Goal: Communication & Community: Answer question/provide support

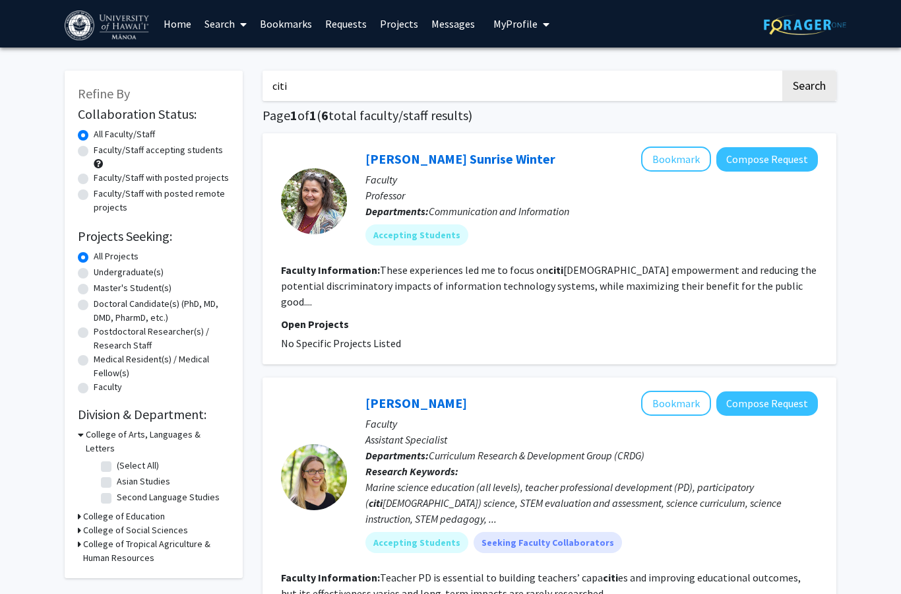
click at [437, 24] on link "Messages" at bounding box center [453, 24] width 57 height 46
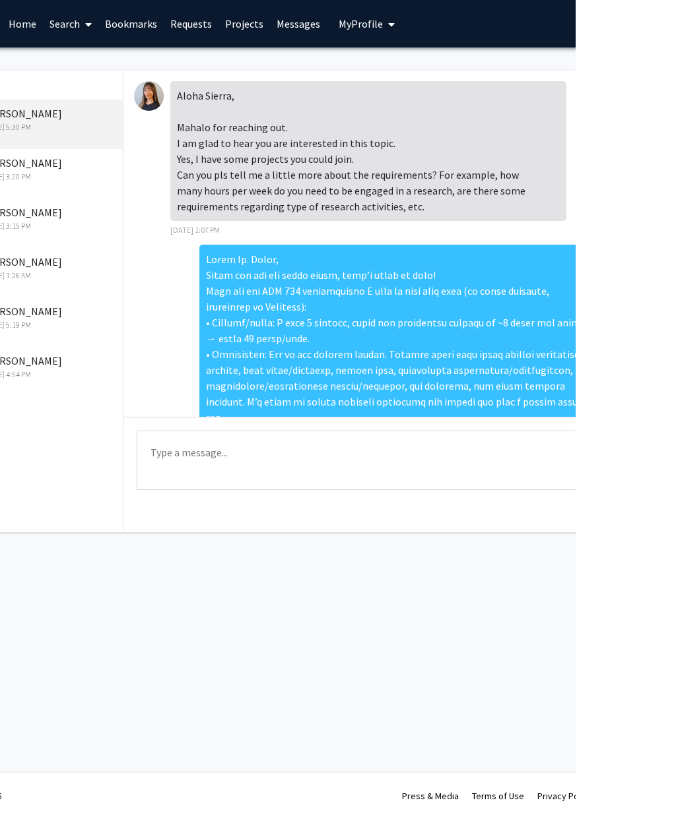
scroll to position [0, 100]
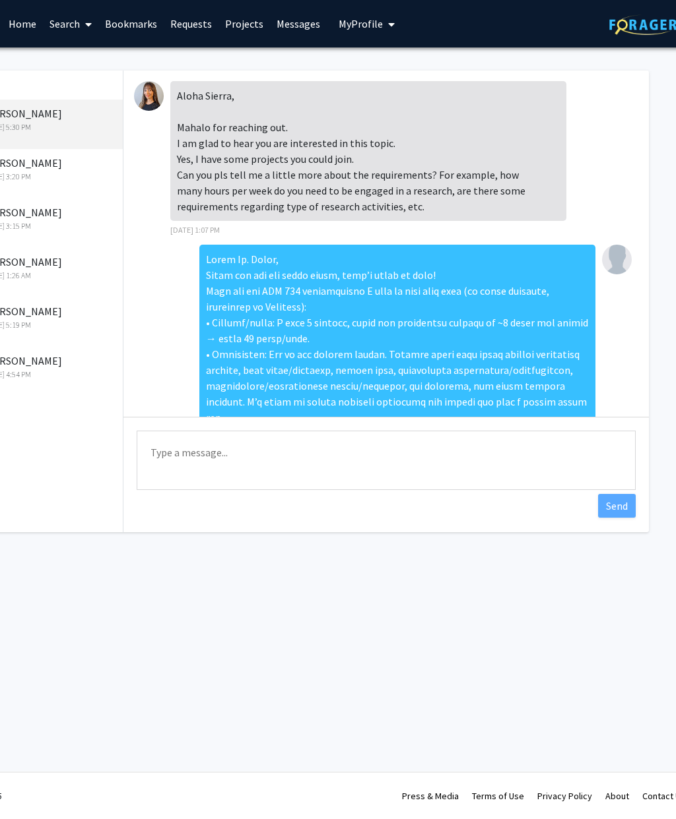
click at [565, 340] on div at bounding box center [398, 465] width 396 height 441
click at [619, 377] on div "[DATE] 5:15 PM" at bounding box center [387, 477] width 504 height 464
click at [621, 258] on img at bounding box center [617, 260] width 30 height 30
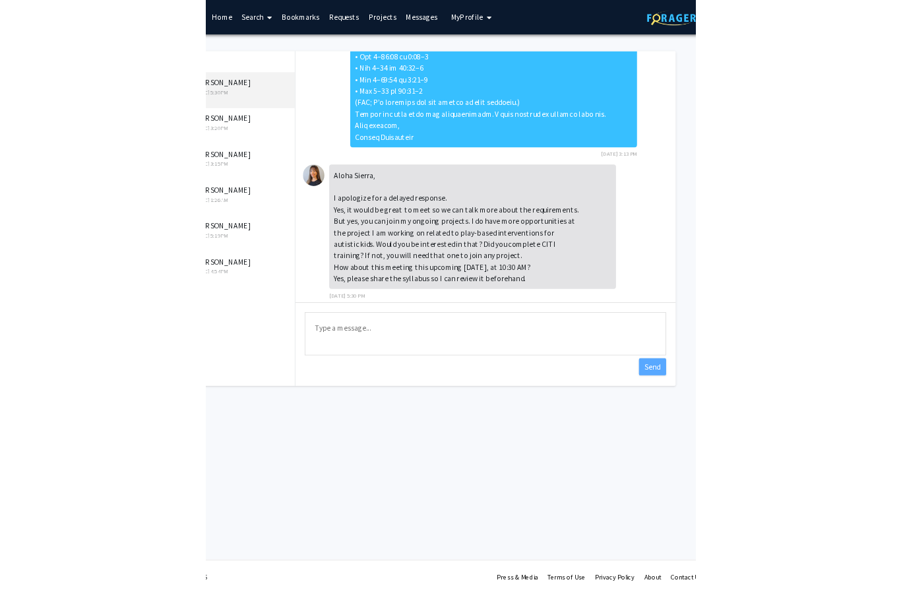
scroll to position [0, 0]
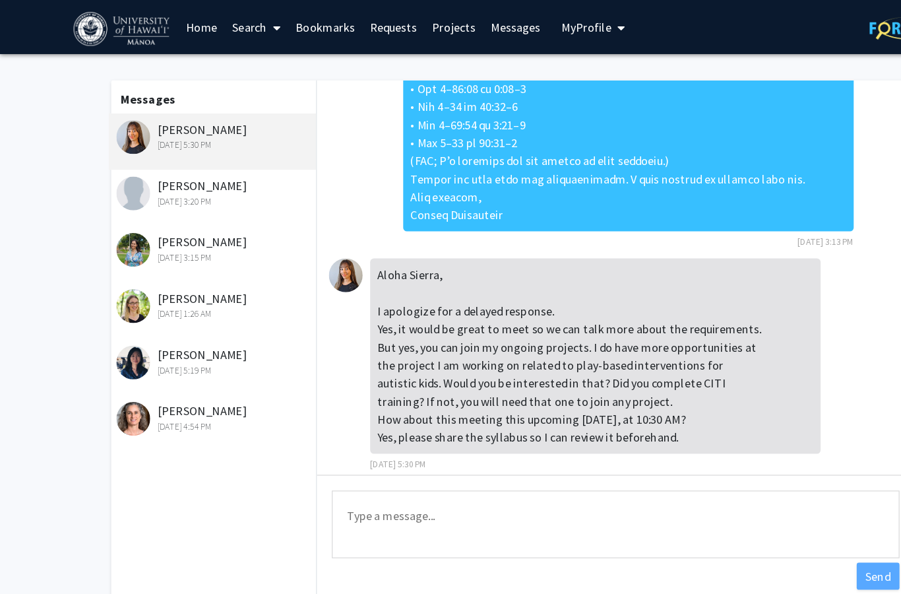
click at [336, 456] on textarea "Type a message" at bounding box center [541, 460] width 499 height 59
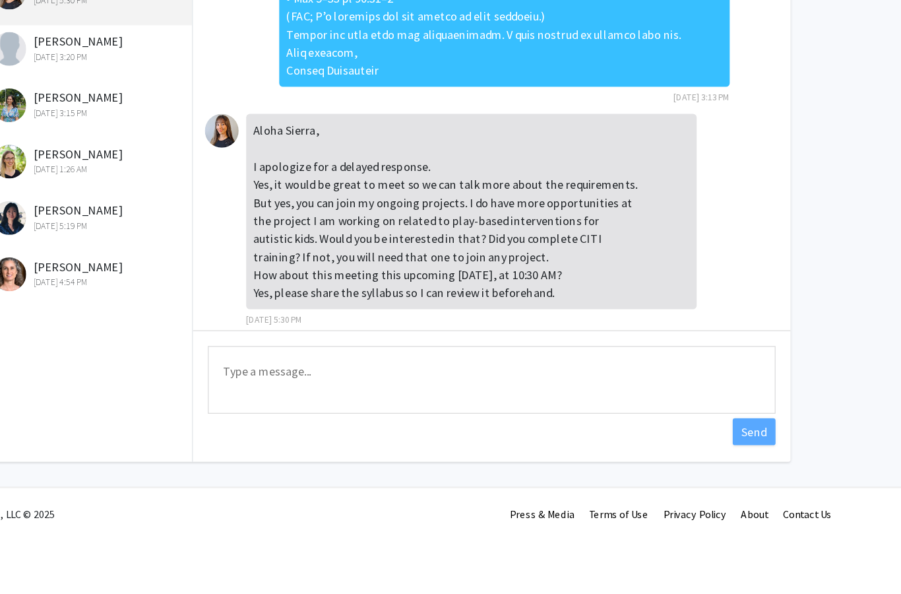
paste textarea "Aloha Dr. [PERSON_NAME] for the update—[DATE] at 10:30 AM (HST) works perfectly…"
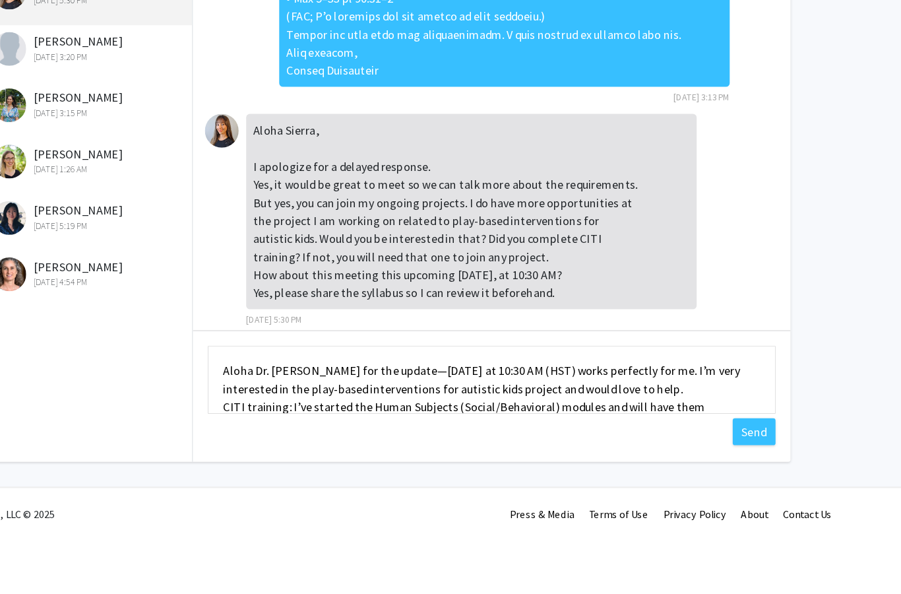
click at [300, 431] on textarea "Aloha Dr. [PERSON_NAME] for the update—[DATE] at 10:30 AM (HST) works perfectly…" at bounding box center [541, 460] width 499 height 59
click at [345, 431] on textarea "Aloha Dr. [PERSON_NAME] for the update, [DATE] at 10:30 AM (HST) works perfectl…" at bounding box center [541, 460] width 499 height 59
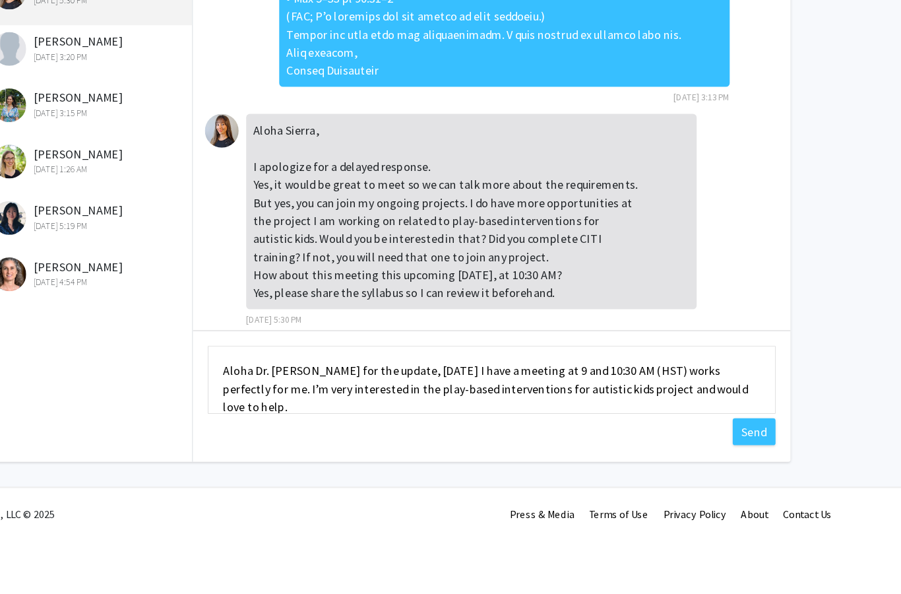
click at [515, 431] on textarea "Aloha Dr. [PERSON_NAME] for the update, [DATE] I have a meeting at 9 and 10:30 …" at bounding box center [541, 460] width 499 height 59
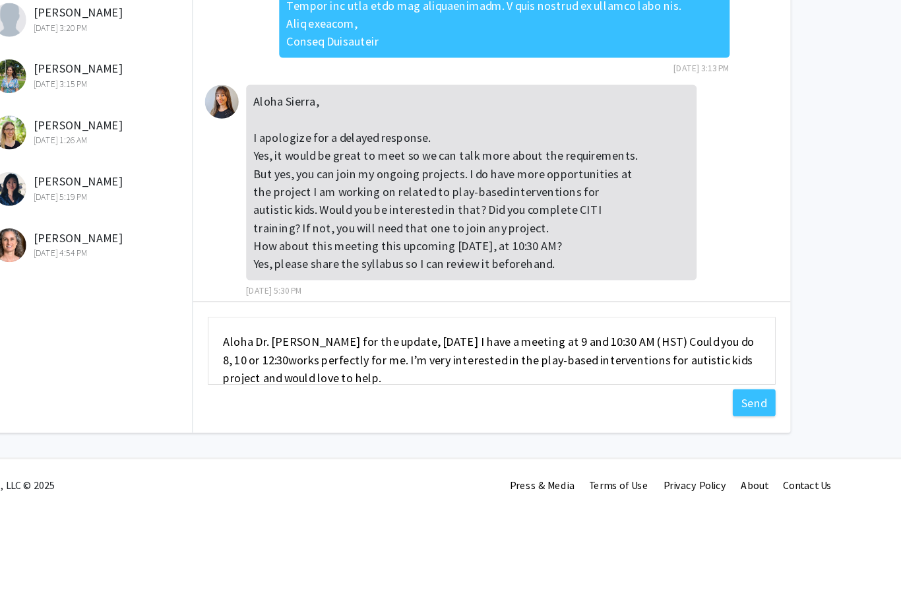
scroll to position [7, 0]
click at [292, 424] on textarea "Aloha Dr. [PERSON_NAME] for the update, [DATE] I have a meeting at 9 and 10:30 …" at bounding box center [541, 453] width 499 height 59
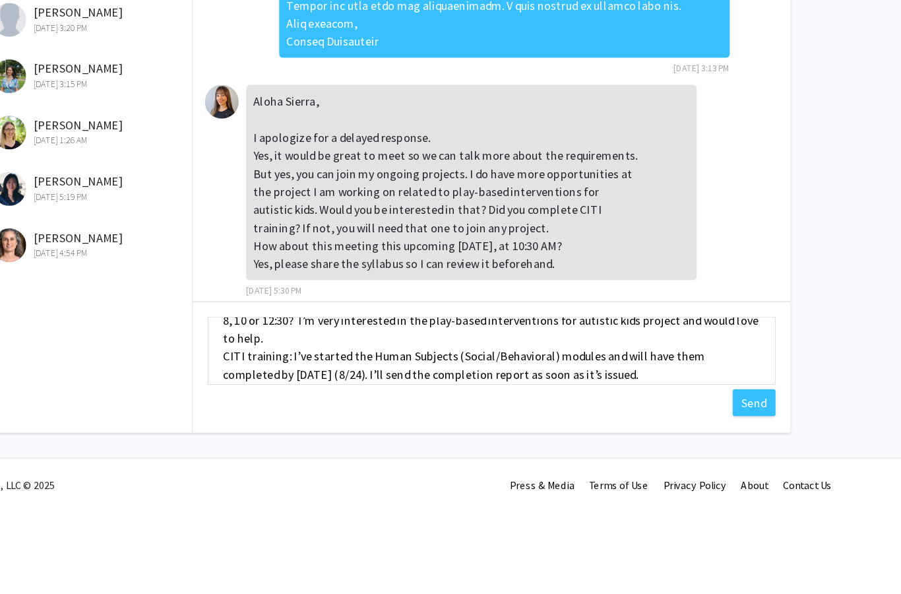
scroll to position [38, 0]
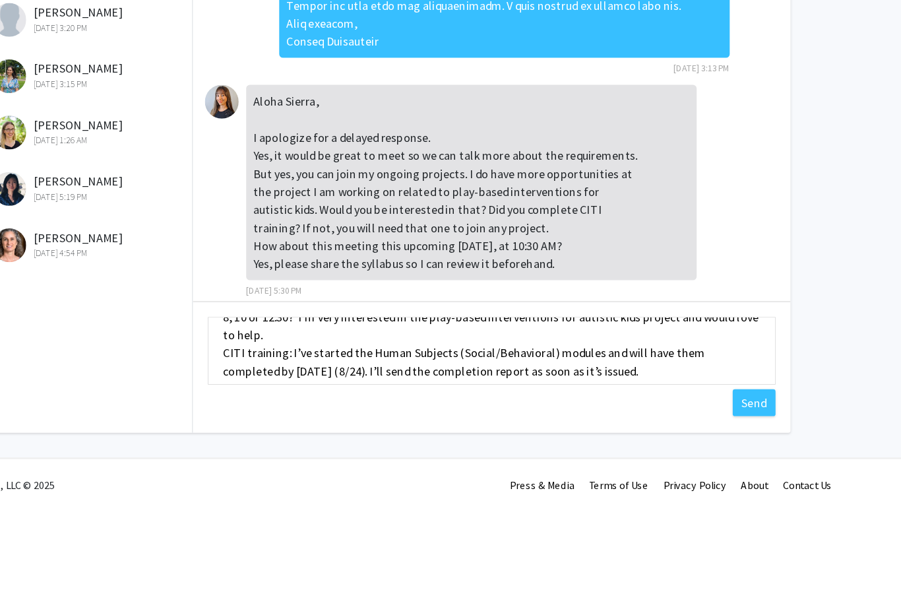
click at [292, 424] on textarea "Aloha Dr. [PERSON_NAME] for the update, [DATE] I have a meeting at 9 and 10:30 …" at bounding box center [541, 453] width 499 height 59
drag, startPoint x: 344, startPoint y: 303, endPoint x: 369, endPoint y: 321, distance: 31.7
click at [369, 424] on textarea "Aloha Dr. [PERSON_NAME] for the update, [DATE] I have a meeting at 9 and 10:30 …" at bounding box center [541, 453] width 499 height 59
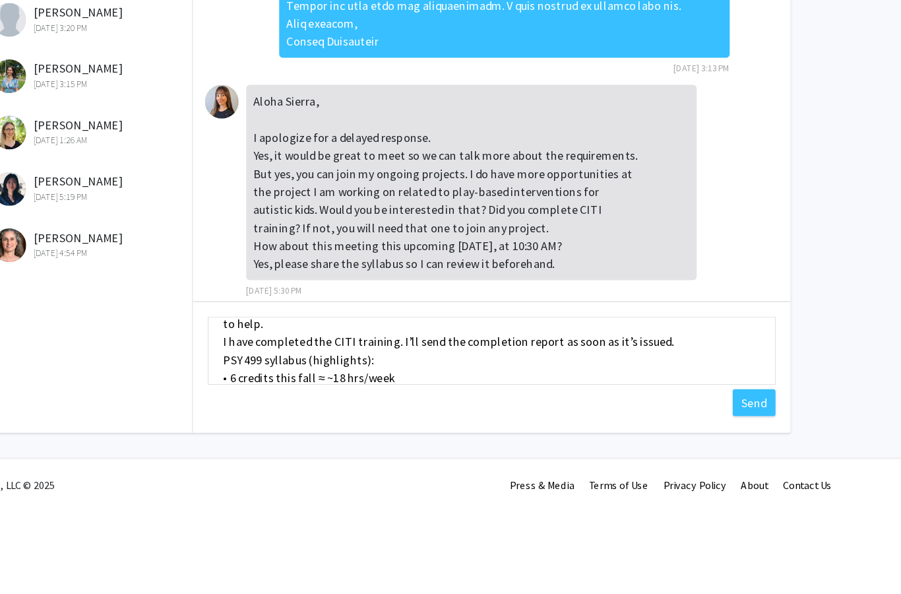
scroll to position [51, 0]
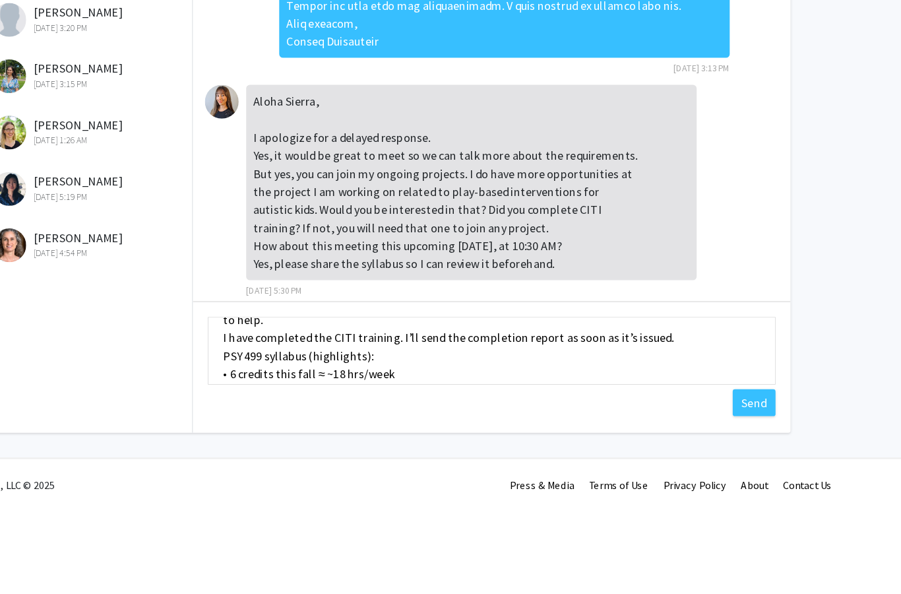
drag, startPoint x: 349, startPoint y: 292, endPoint x: 356, endPoint y: 296, distance: 8.1
click at [356, 424] on textarea "Aloha Dr. [PERSON_NAME] for the update, [DATE] I have a meeting at 9 and 10:30 …" at bounding box center [541, 453] width 499 height 59
drag, startPoint x: 346, startPoint y: 295, endPoint x: 377, endPoint y: 325, distance: 42.9
click at [377, 424] on textarea "Aloha Dr. [PERSON_NAME] for the update, [DATE] I have a meeting at 9 and 10:30 …" at bounding box center [541, 453] width 499 height 59
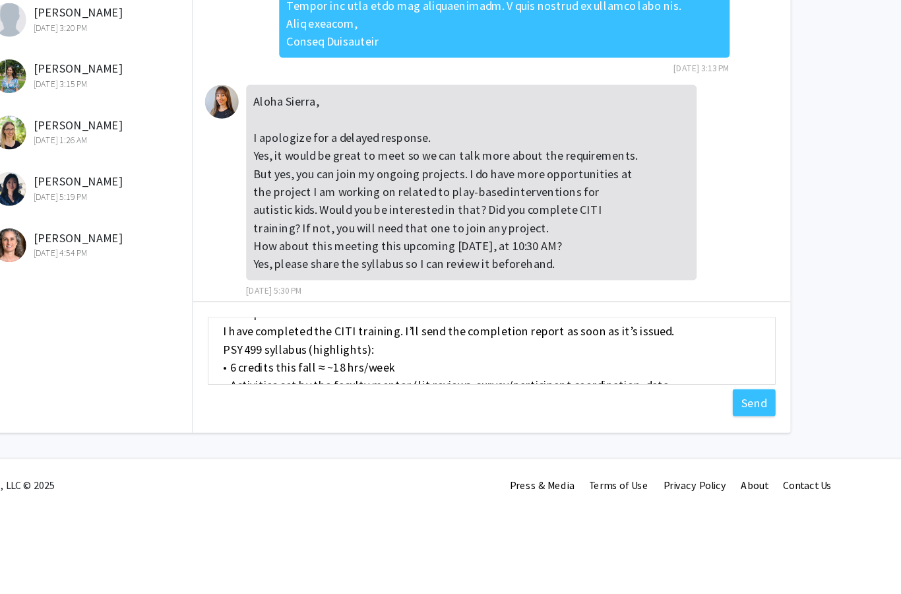
scroll to position [57, 0]
click at [348, 424] on textarea "Aloha Dr. [PERSON_NAME] for the update, [DATE] I have a meeting at 9 and 10:30 …" at bounding box center [541, 453] width 499 height 59
drag, startPoint x: 348, startPoint y: 284, endPoint x: 610, endPoint y: 286, distance: 261.9
click at [610, 424] on textarea "Aloha Dr. [PERSON_NAME] for the update, [DATE] I have a meeting at 9 and 10:30 …" at bounding box center [541, 453] width 499 height 59
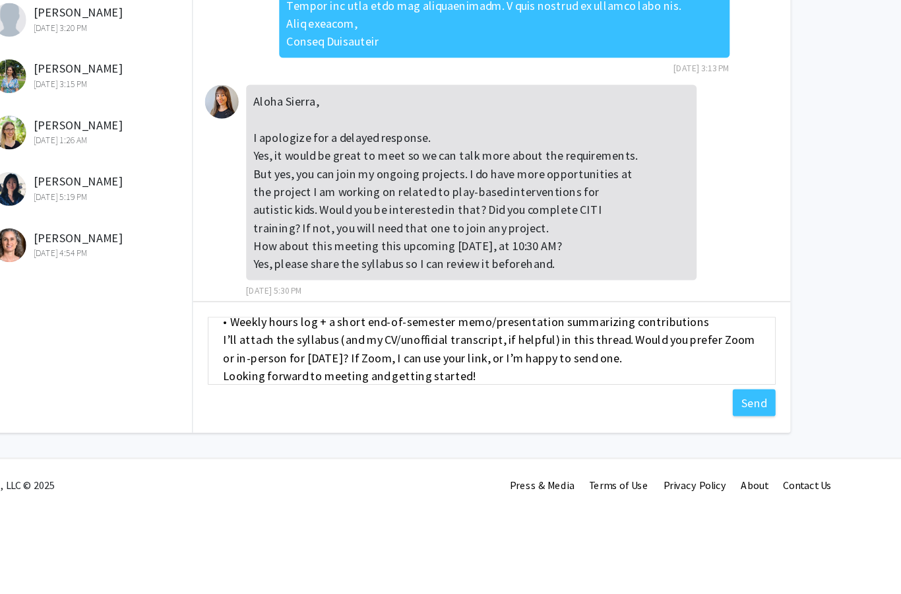
scroll to position [143, 0]
drag, startPoint x: 530, startPoint y: 319, endPoint x: 297, endPoint y: 315, distance: 233.6
click at [297, 424] on textarea "Aloha Dr. [PERSON_NAME] for the update, [DATE] I have a meeting at 9 and 10:30 …" at bounding box center [541, 453] width 499 height 59
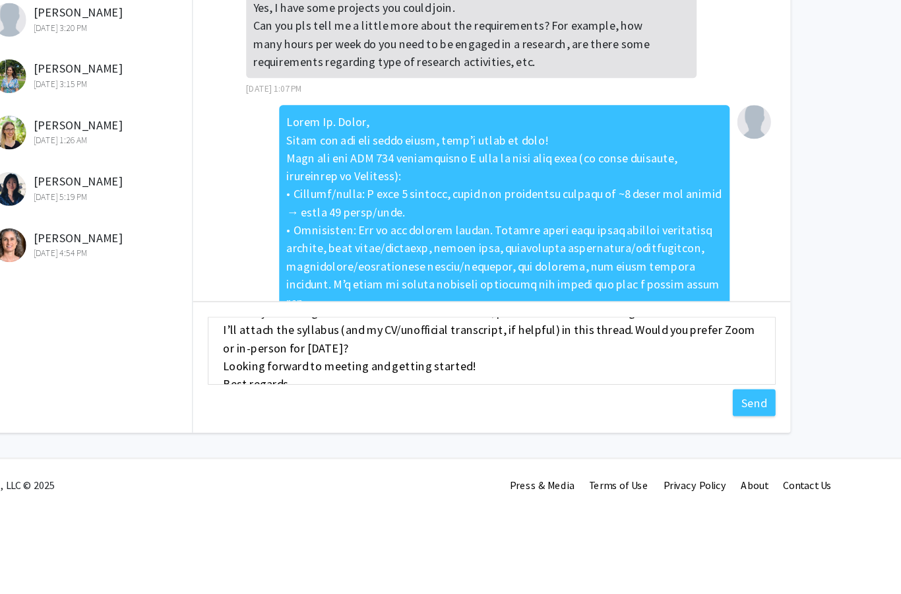
scroll to position [154, 0]
click at [292, 424] on textarea "Aloha Dr. [PERSON_NAME] for the update, [DATE] I have a meeting at 9 and 10:30 …" at bounding box center [541, 453] width 499 height 59
drag, startPoint x: 365, startPoint y: 230, endPoint x: -110, endPoint y: -153, distance: 610.3
click at [0, 0] on html "Skip navigation Home Search Bookmarks Requests Projects Messages My Profile Sie…" at bounding box center [450, 290] width 901 height 594
click at [419, 424] on textarea "Aloha Dr. [PERSON_NAME] for the update, [DATE] I have a meeting at 9 and 10:30 …" at bounding box center [541, 453] width 499 height 59
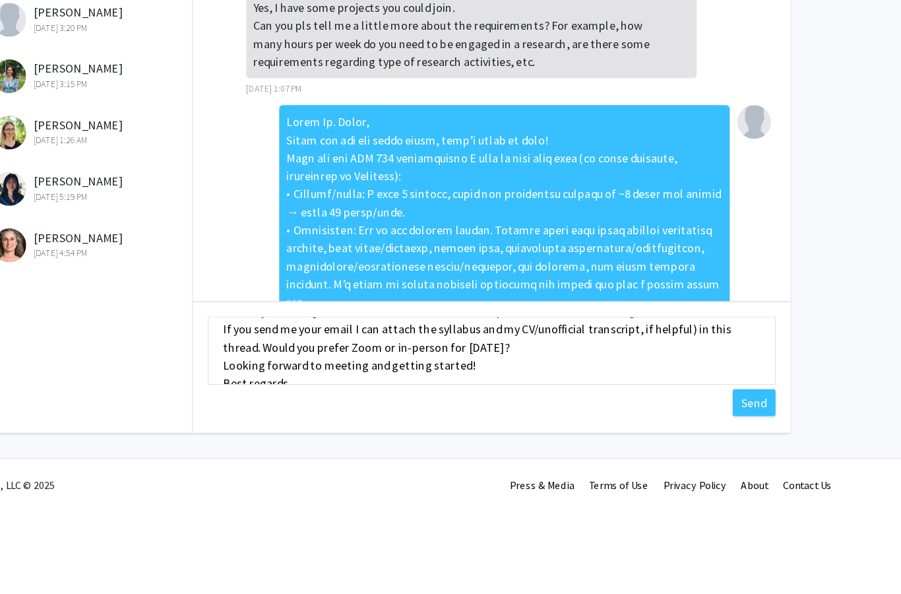
click at [600, 424] on textarea "Aloha Dr. [PERSON_NAME] for the update, [DATE] I have a meeting at 9 and 10:30 …" at bounding box center [541, 453] width 499 height 59
click at [659, 424] on textarea "Aloha Dr. [PERSON_NAME] for the update, [DATE] I have a meeting at 9 and 10:30 …" at bounding box center [541, 453] width 499 height 59
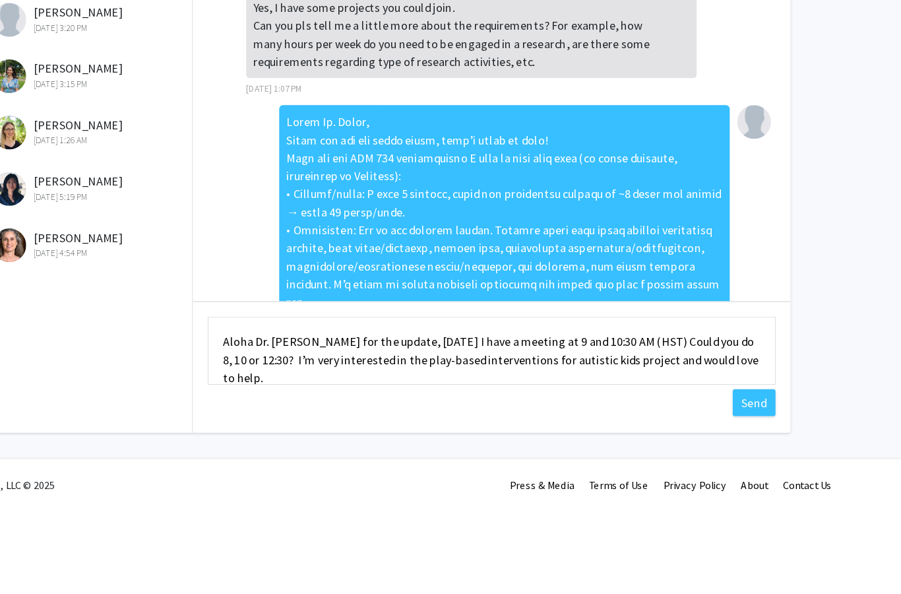
scroll to position [0, 0]
type textarea "Aloha Dr. [PERSON_NAME] for the update, [DATE] I have a meeting at 9 and 10:30 …"
click at [753, 487] on button "Send" at bounding box center [772, 499] width 38 height 24
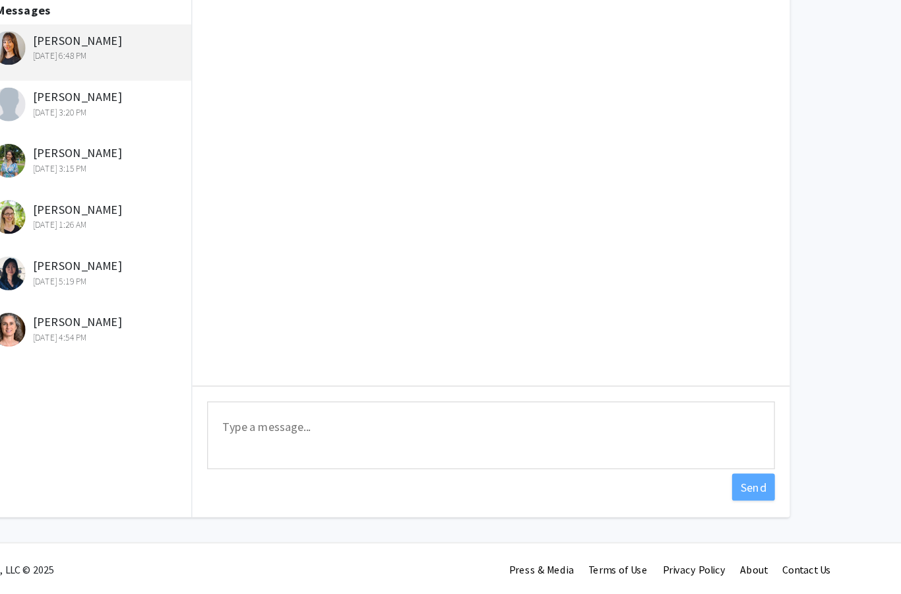
scroll to position [1142, 0]
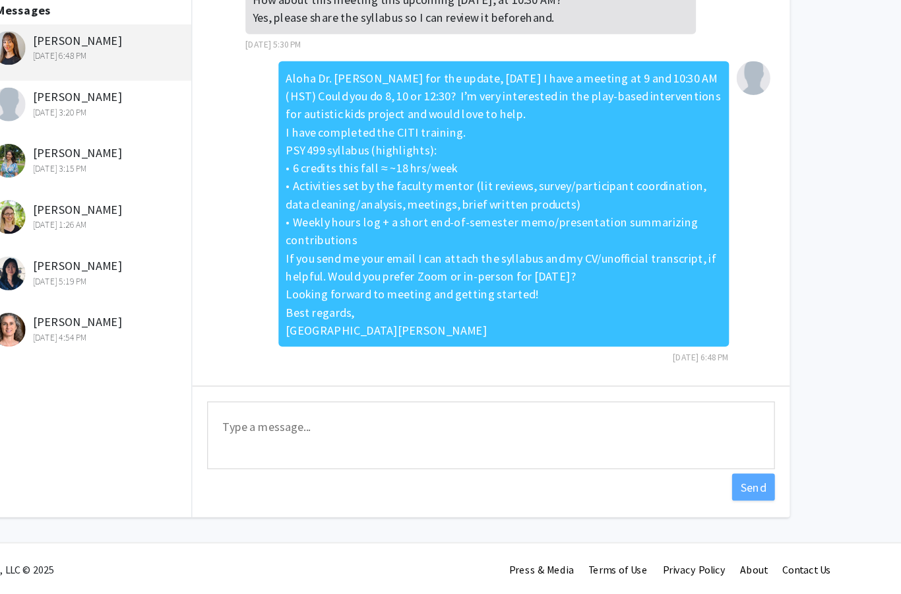
click at [119, 164] on div "[DATE] 3:20 PM" at bounding box center [188, 170] width 172 height 12
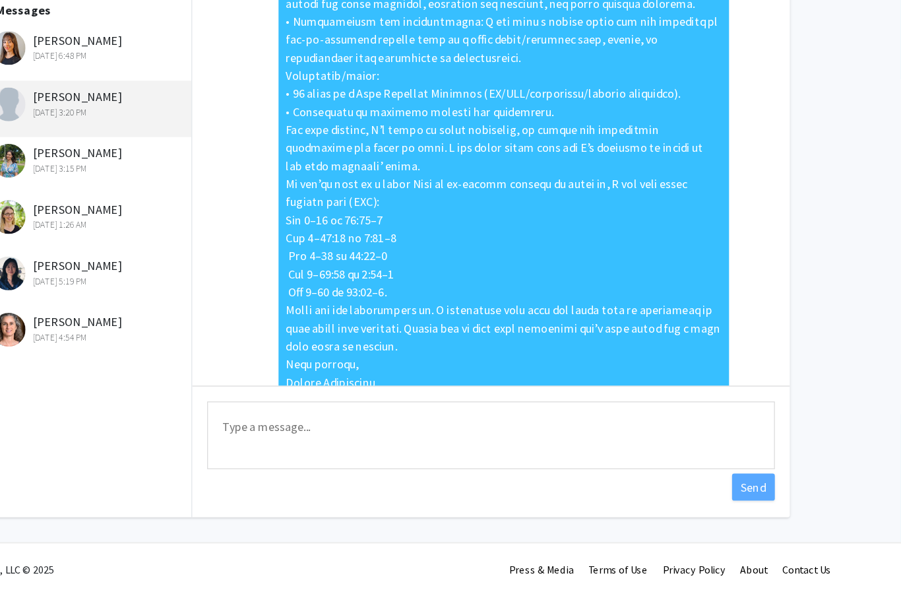
scroll to position [1163, 0]
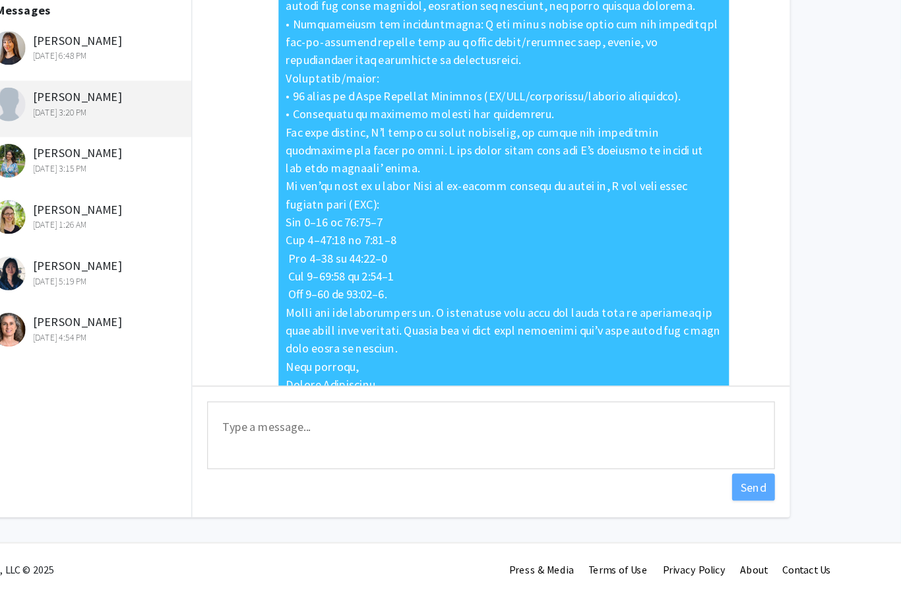
click at [102, 214] on div "[DATE] 3:15 PM" at bounding box center [188, 220] width 172 height 12
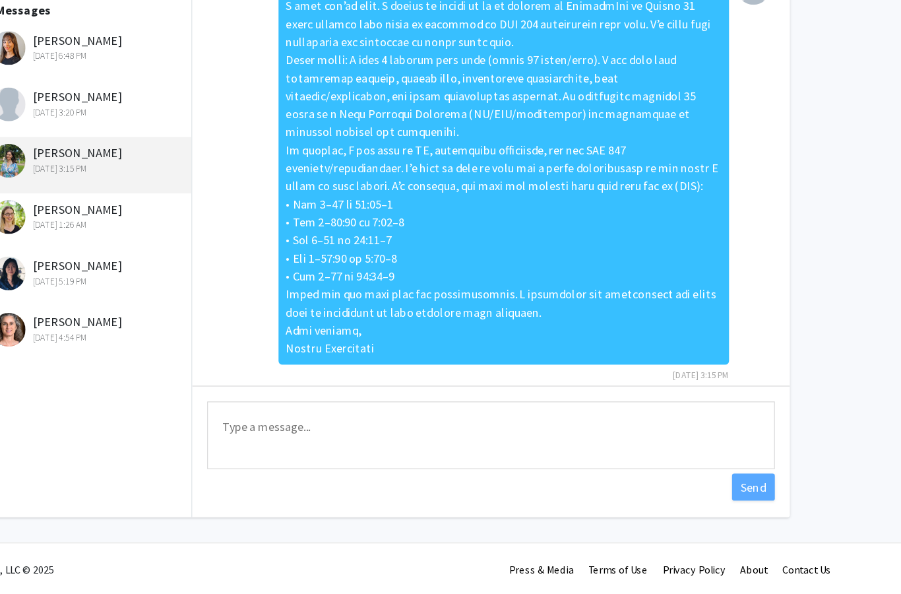
scroll to position [387, 0]
click at [102, 263] on div "[DATE] 1:26 AM" at bounding box center [188, 269] width 172 height 12
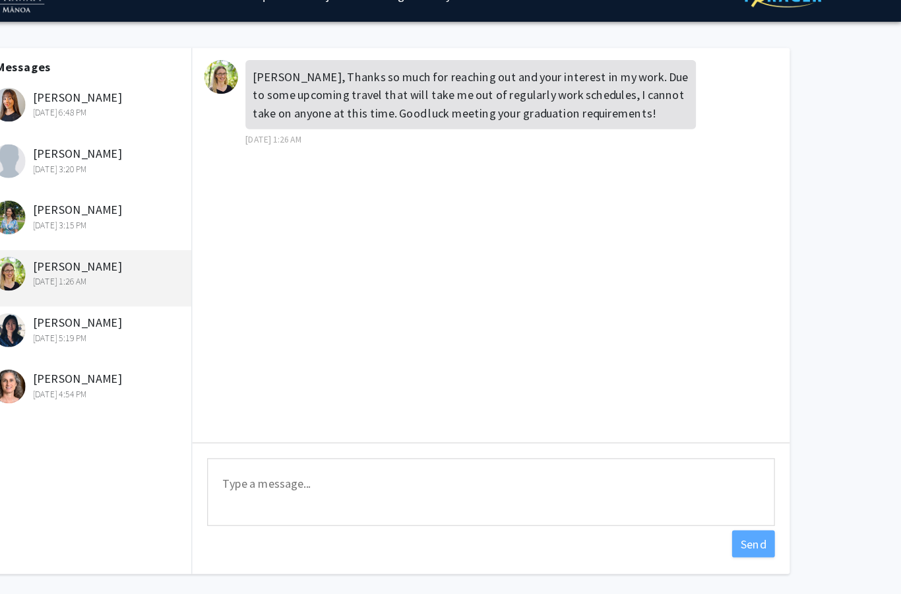
scroll to position [7, 0]
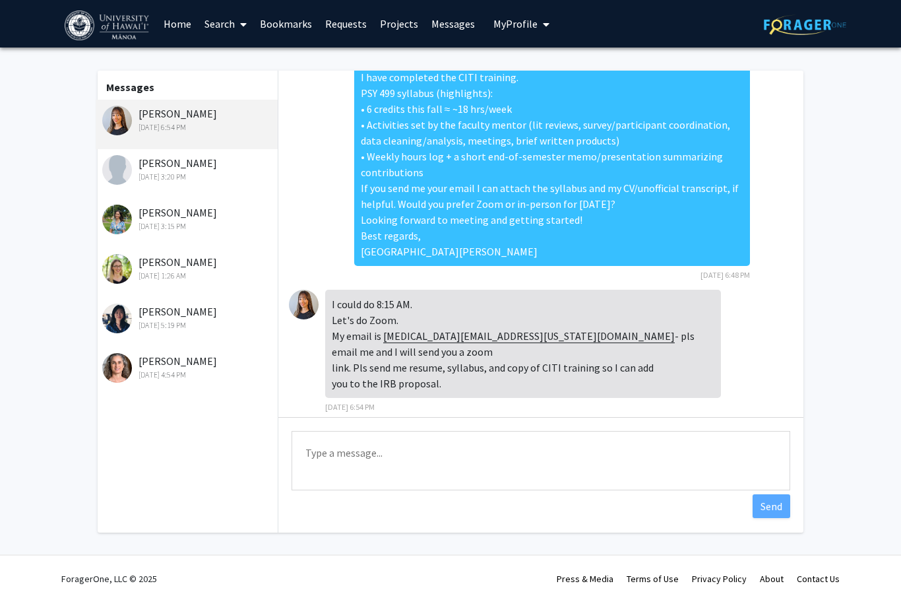
scroll to position [1258, 0]
click at [432, 336] on div "I could do 8:15 AM. Let's do Zoom. My email is colic@hawaii.edu - pls email me …" at bounding box center [523, 344] width 396 height 108
click at [433, 335] on div "I could do 8:15 AM. Let's do Zoom. My email is colic@hawaii.edu - pls email me …" at bounding box center [523, 344] width 396 height 108
